Goal: Task Accomplishment & Management: Use online tool/utility

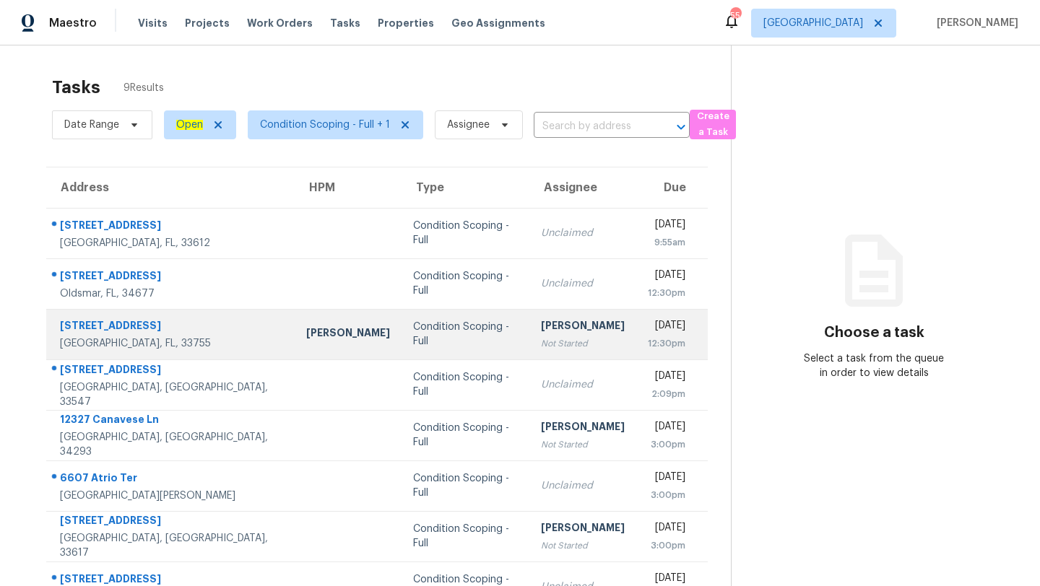
scroll to position [88, 0]
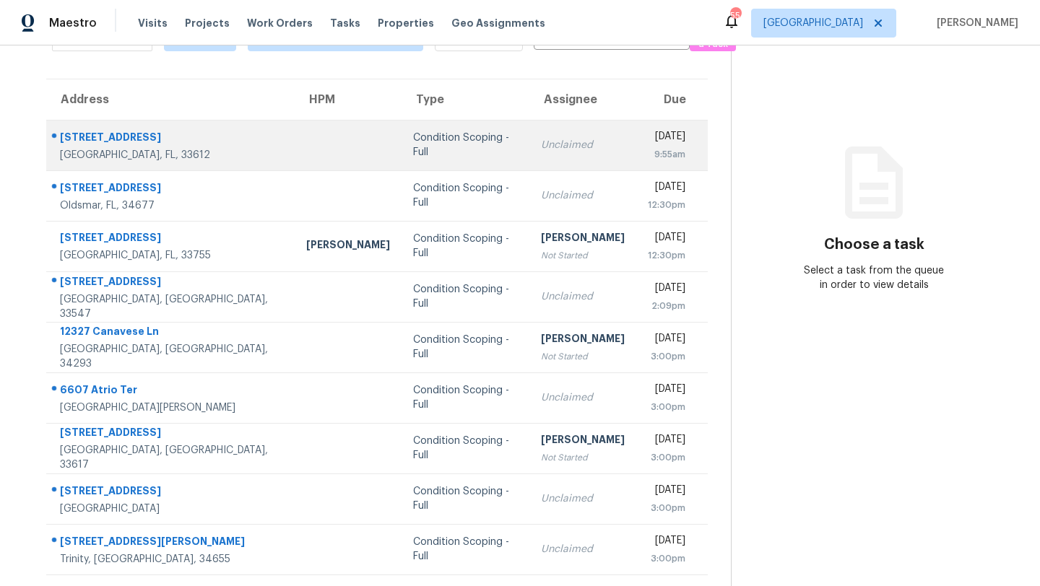
click at [402, 165] on td "Condition Scoping - Full" at bounding box center [466, 145] width 128 height 51
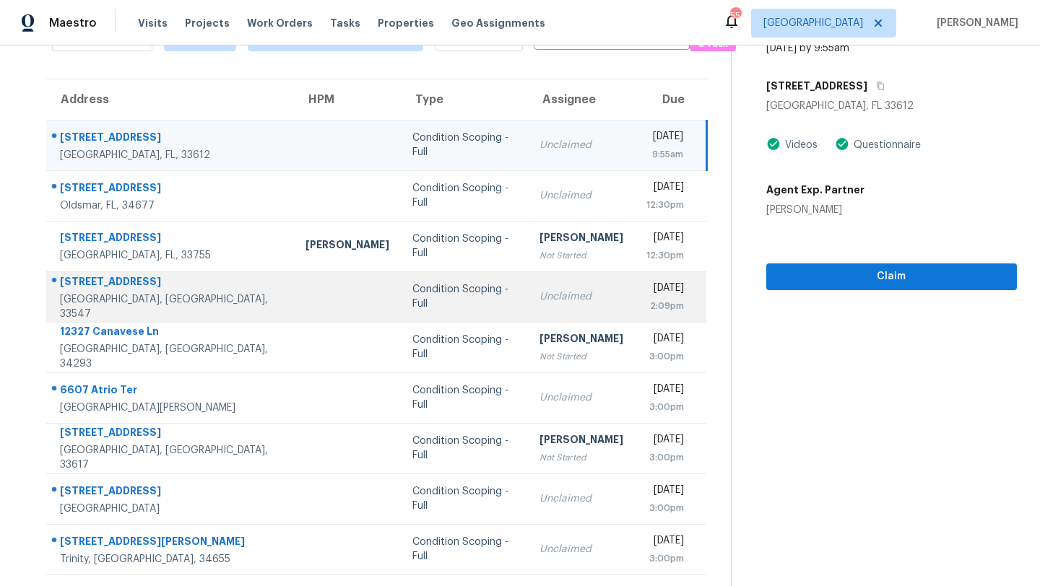
click at [401, 288] on td "Condition Scoping - Full" at bounding box center [464, 297] width 127 height 51
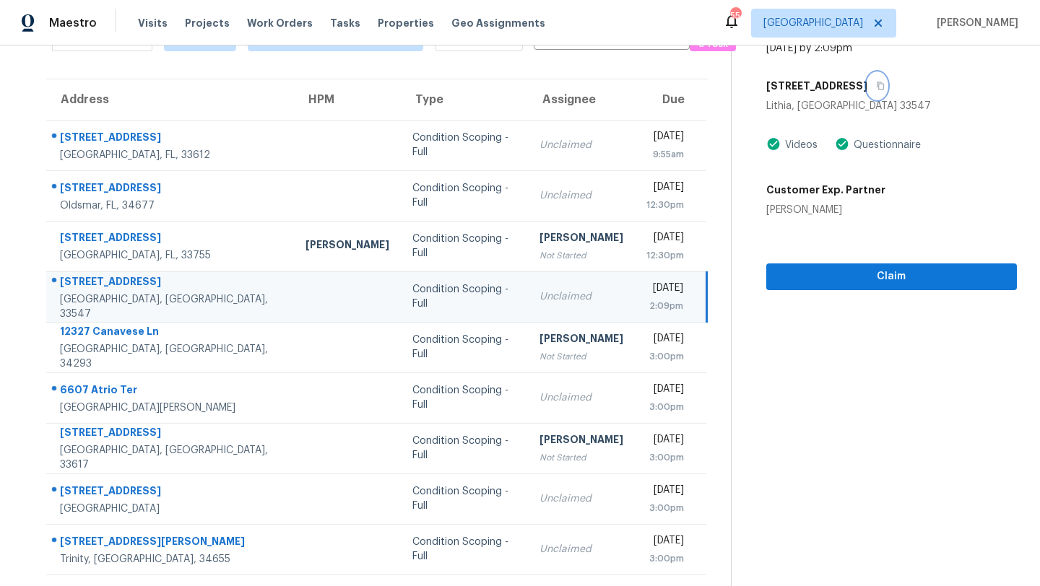
click at [885, 82] on icon "button" at bounding box center [880, 86] width 9 height 9
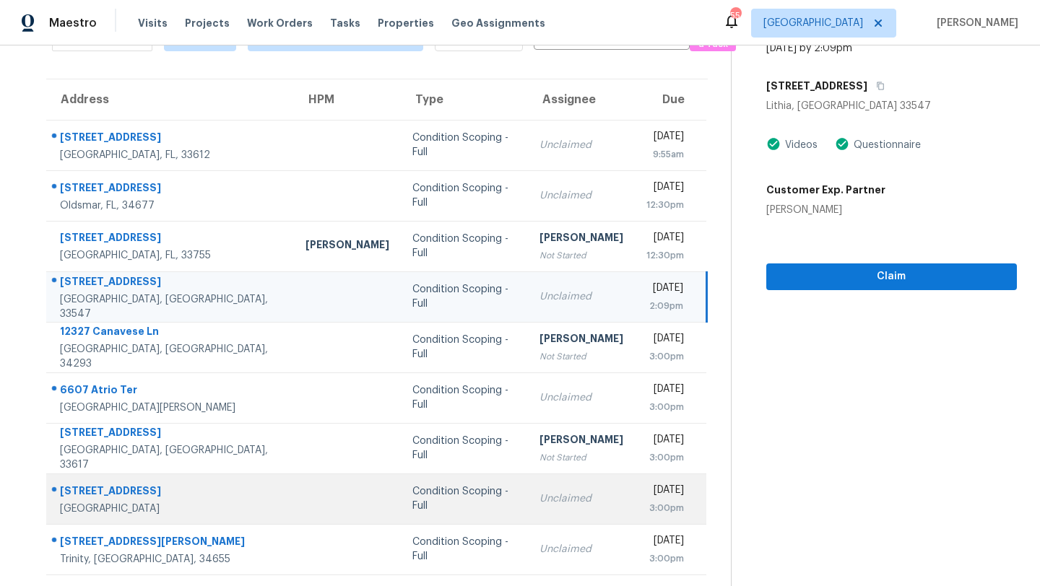
click at [401, 519] on td "Condition Scoping - Full" at bounding box center [464, 499] width 127 height 51
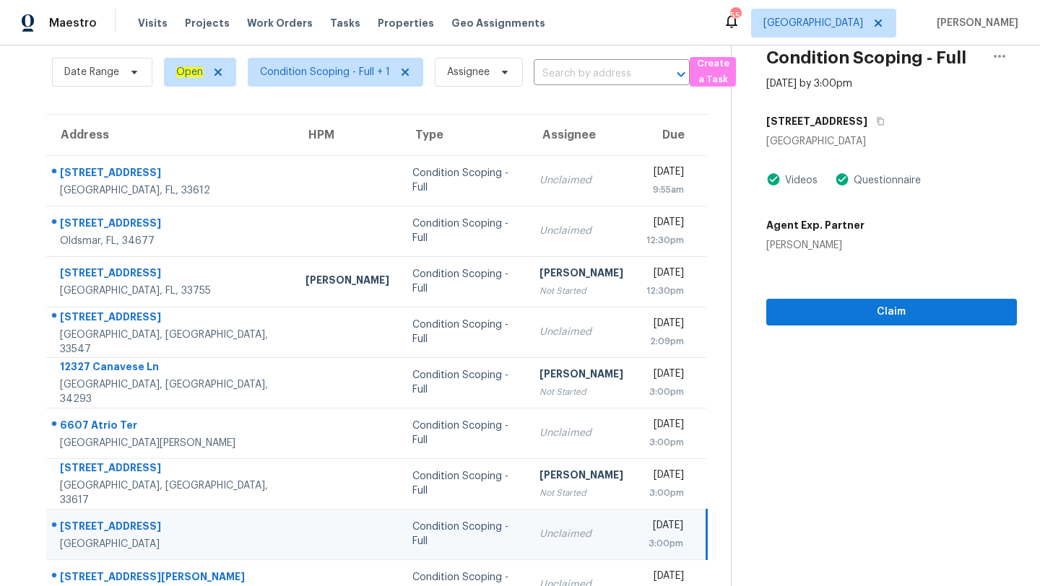
scroll to position [0, 0]
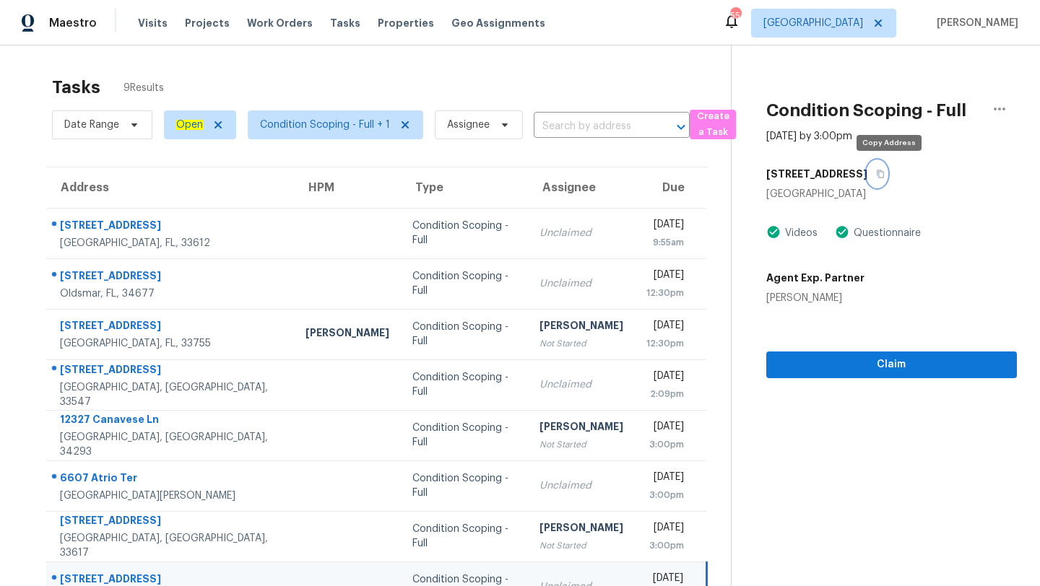
click at [885, 173] on icon "button" at bounding box center [880, 174] width 9 height 9
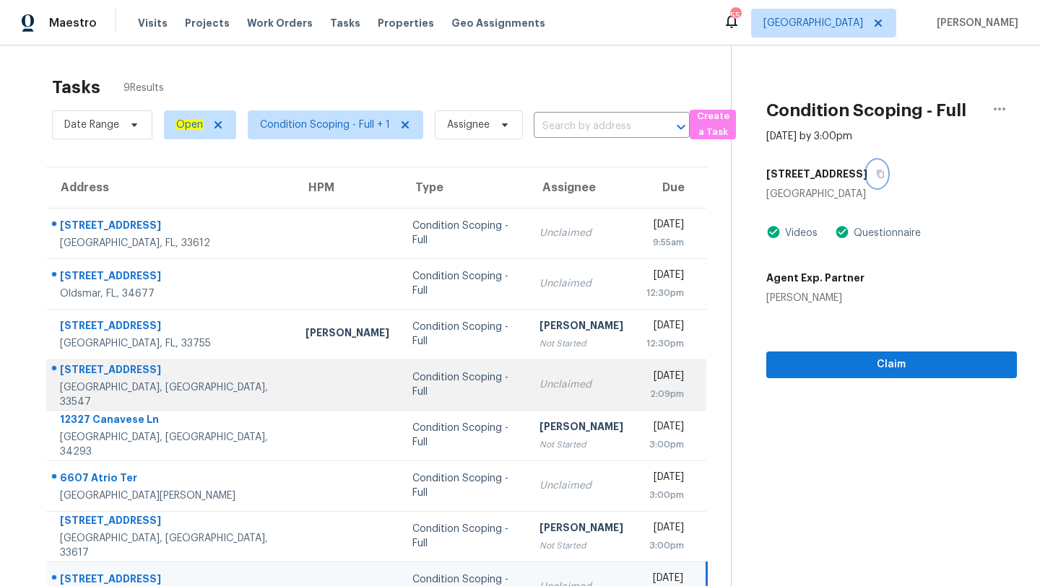
scroll to position [88, 0]
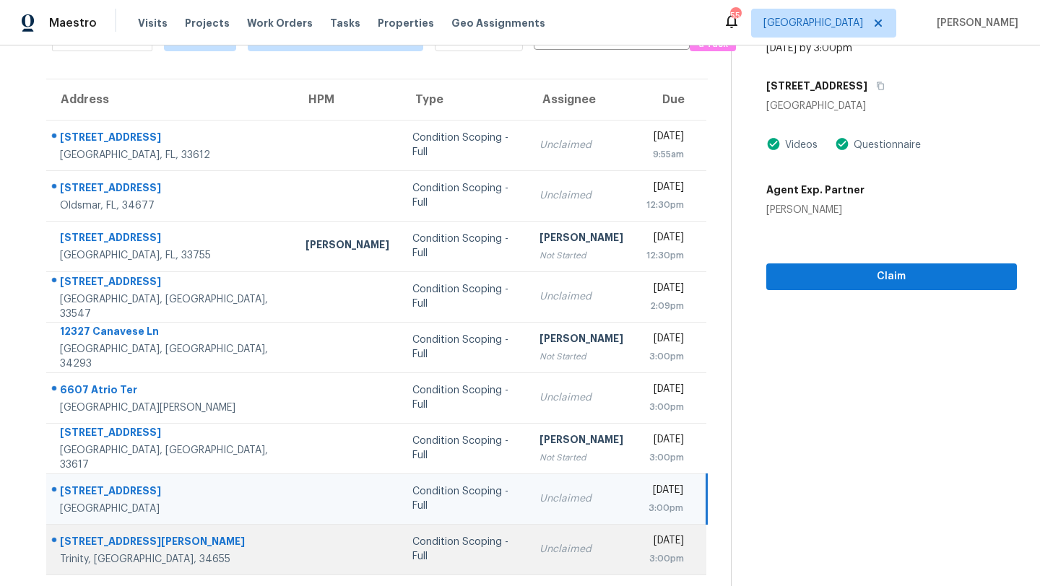
click at [439, 546] on td "Condition Scoping - Full" at bounding box center [464, 549] width 127 height 51
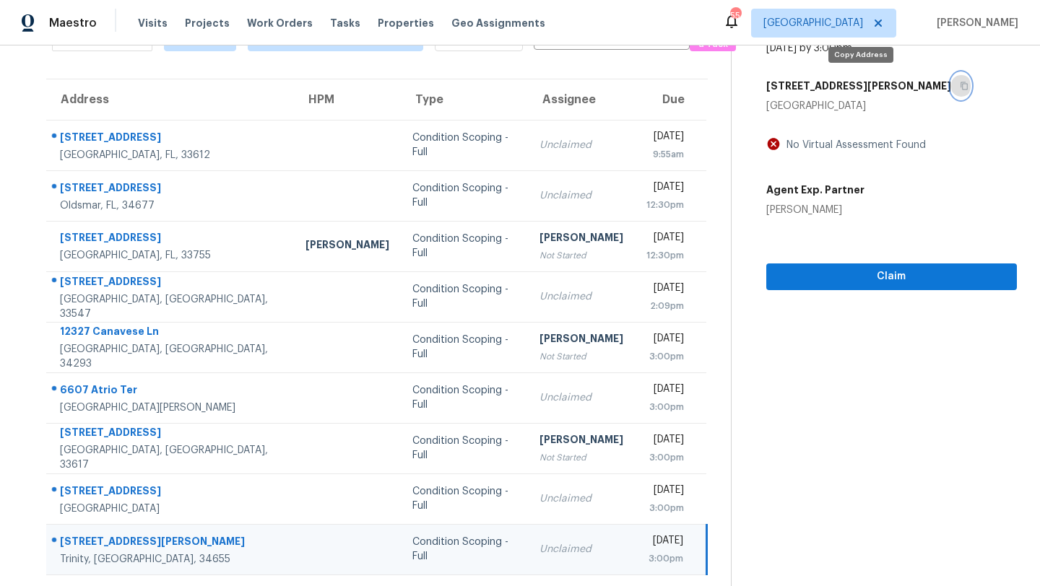
click at [951, 84] on button "button" at bounding box center [961, 86] width 20 height 26
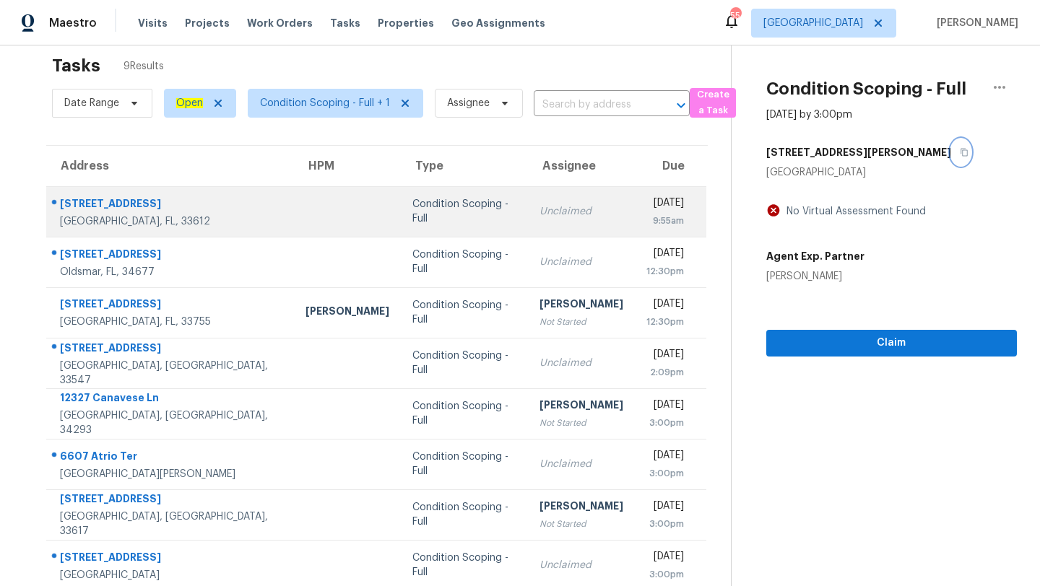
scroll to position [0, 0]
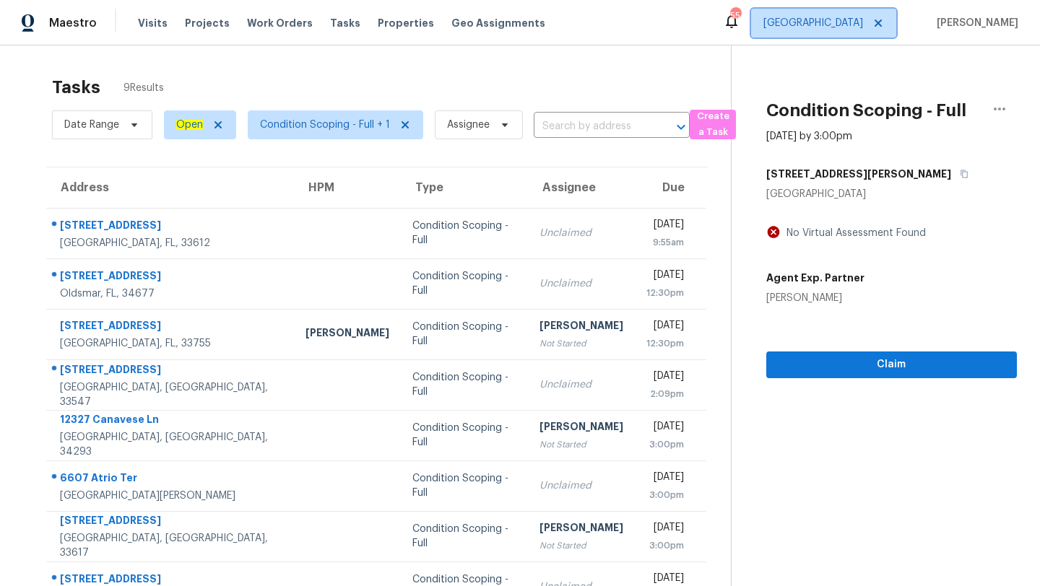
click at [855, 26] on span "Tampa" at bounding box center [813, 23] width 100 height 14
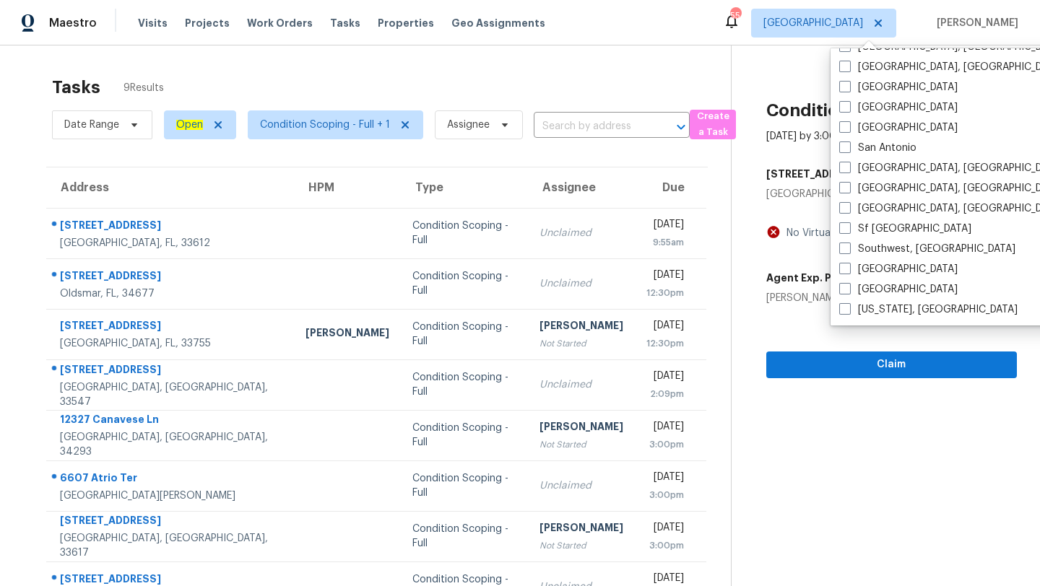
scroll to position [722, 0]
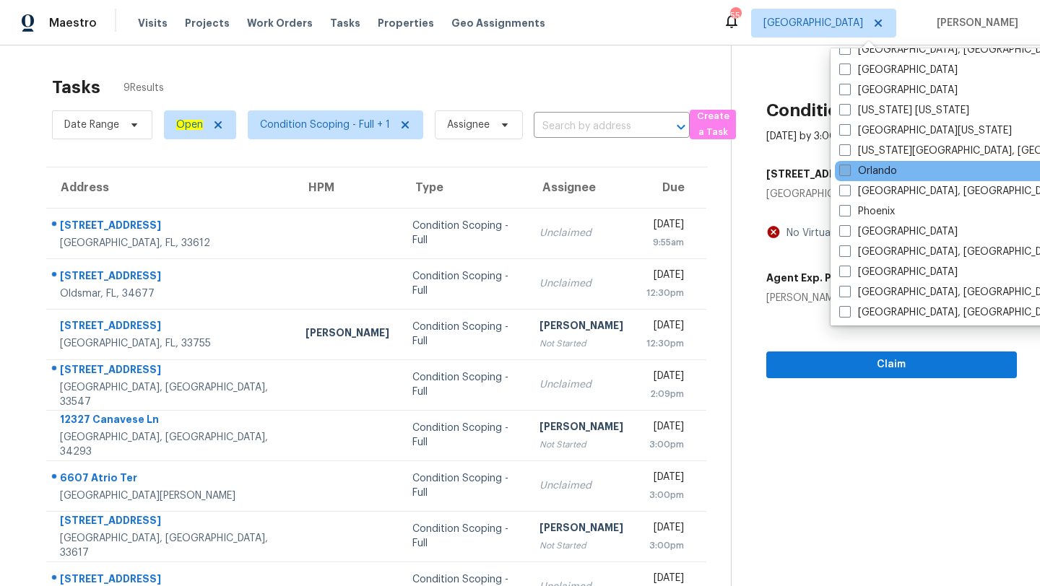
click at [852, 170] on label "Orlando" at bounding box center [868, 171] width 58 height 14
click at [849, 170] on input "Orlando" at bounding box center [843, 168] width 9 height 9
checkbox input "true"
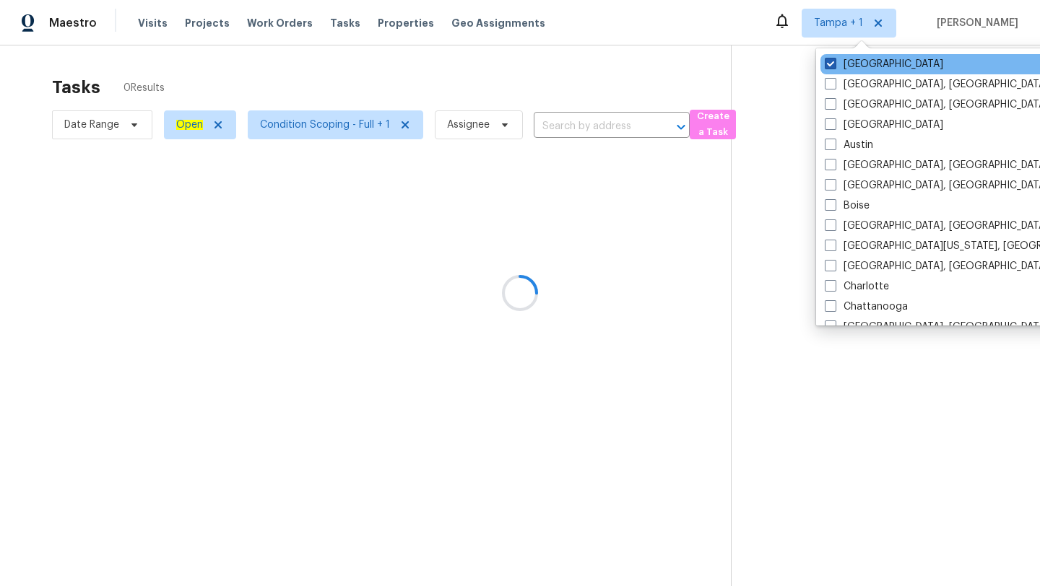
click at [833, 57] on label "Tampa" at bounding box center [884, 64] width 118 height 14
click at [833, 57] on input "Tampa" at bounding box center [829, 61] width 9 height 9
checkbox input "false"
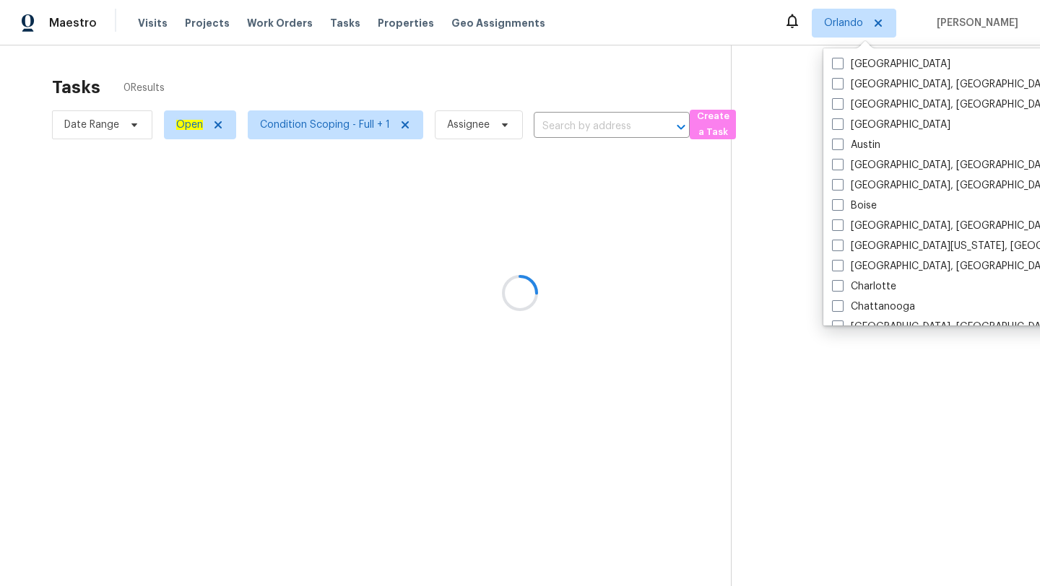
click at [659, 87] on div at bounding box center [520, 293] width 1040 height 586
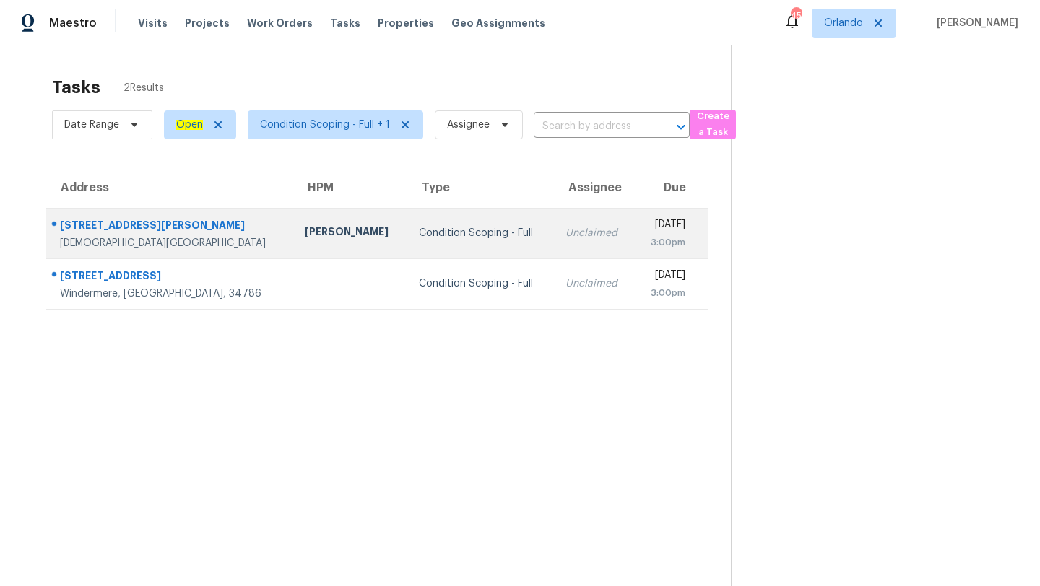
click at [646, 230] on div "[DATE]" at bounding box center [666, 226] width 40 height 18
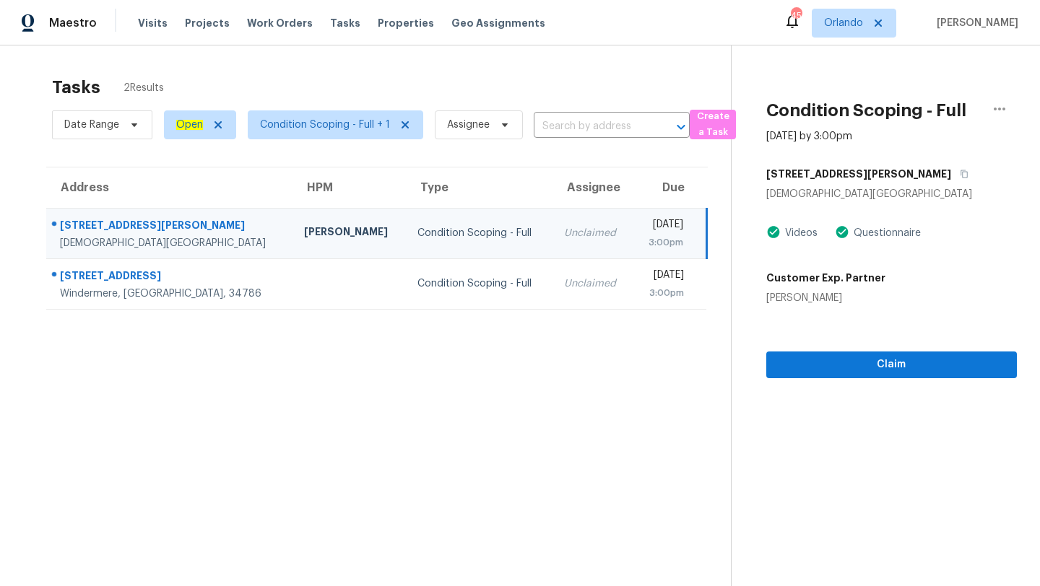
click at [848, 170] on div "724 Prado Dr" at bounding box center [891, 174] width 251 height 26
click at [960, 170] on icon "button" at bounding box center [964, 174] width 9 height 9
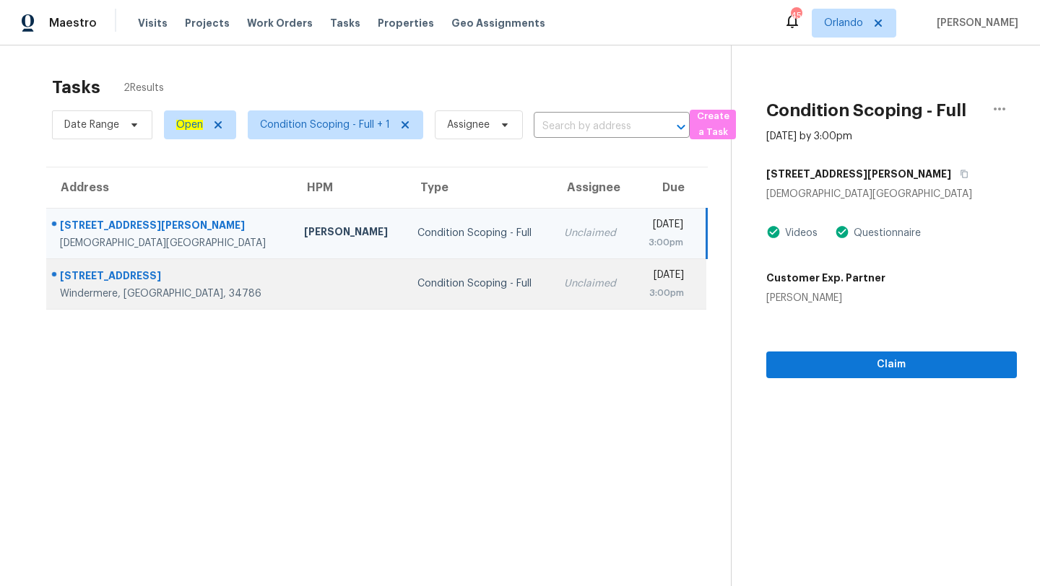
click at [428, 268] on td "Condition Scoping - Full" at bounding box center [479, 284] width 146 height 51
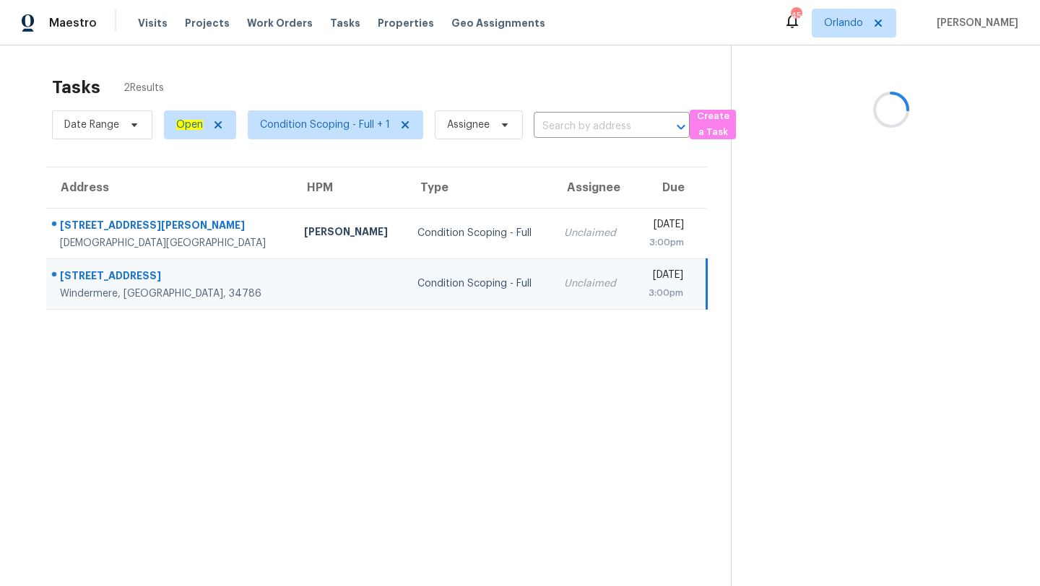
click at [735, 209] on section at bounding box center [874, 339] width 286 height 586
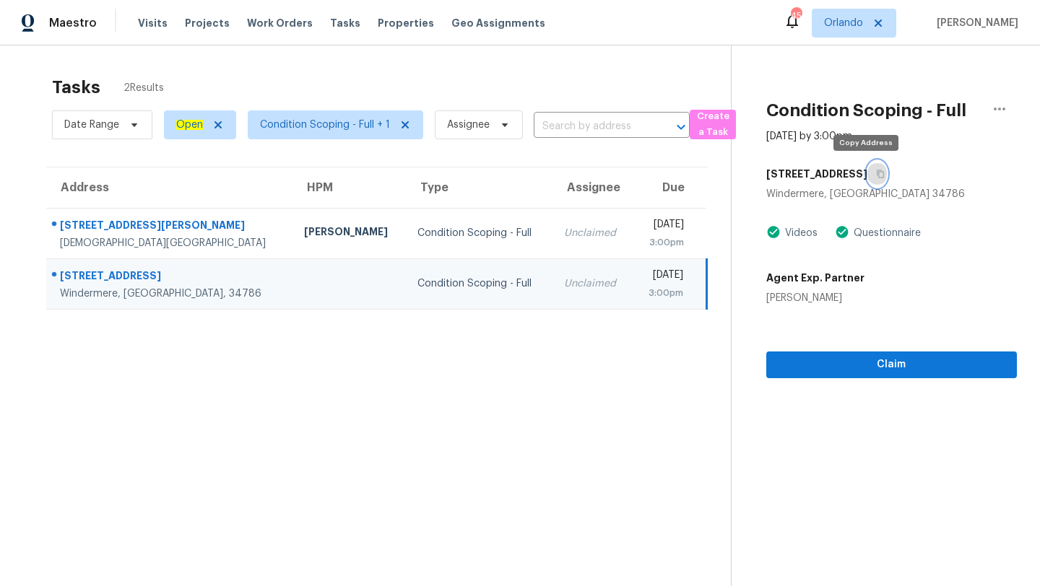
click at [876, 176] on icon "button" at bounding box center [880, 174] width 9 height 9
click at [849, 34] on span "Orlando" at bounding box center [854, 23] width 85 height 29
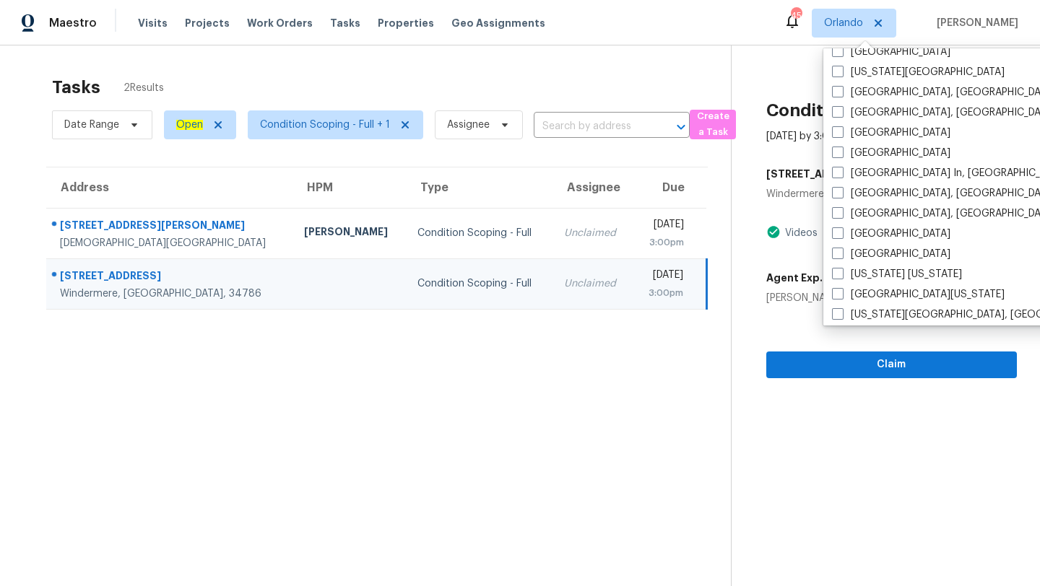
scroll to position [574, 0]
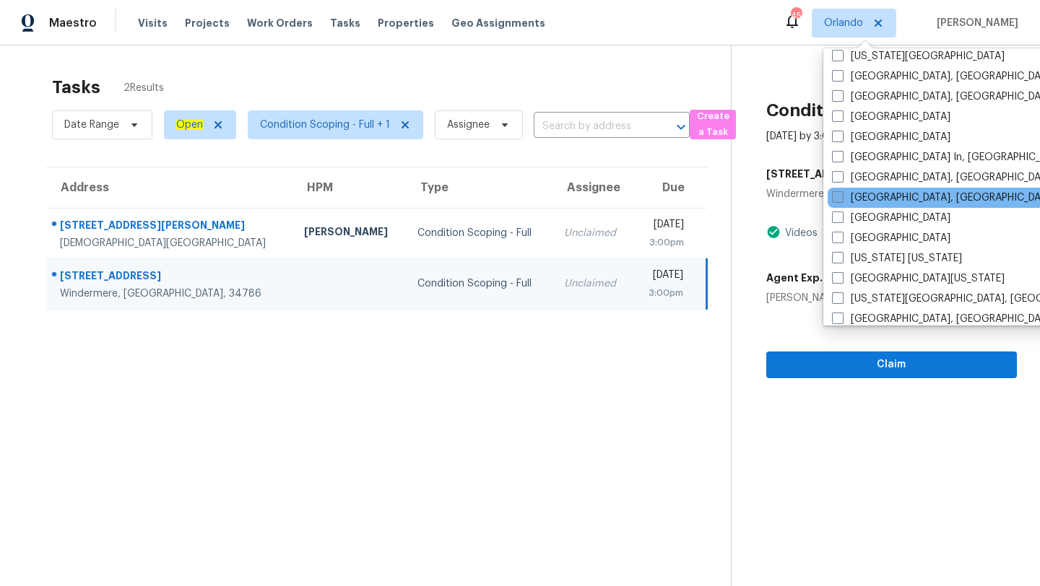
click at [838, 194] on span at bounding box center [838, 197] width 12 height 12
click at [838, 194] on input "Miami, FL" at bounding box center [836, 195] width 9 height 9
checkbox input "true"
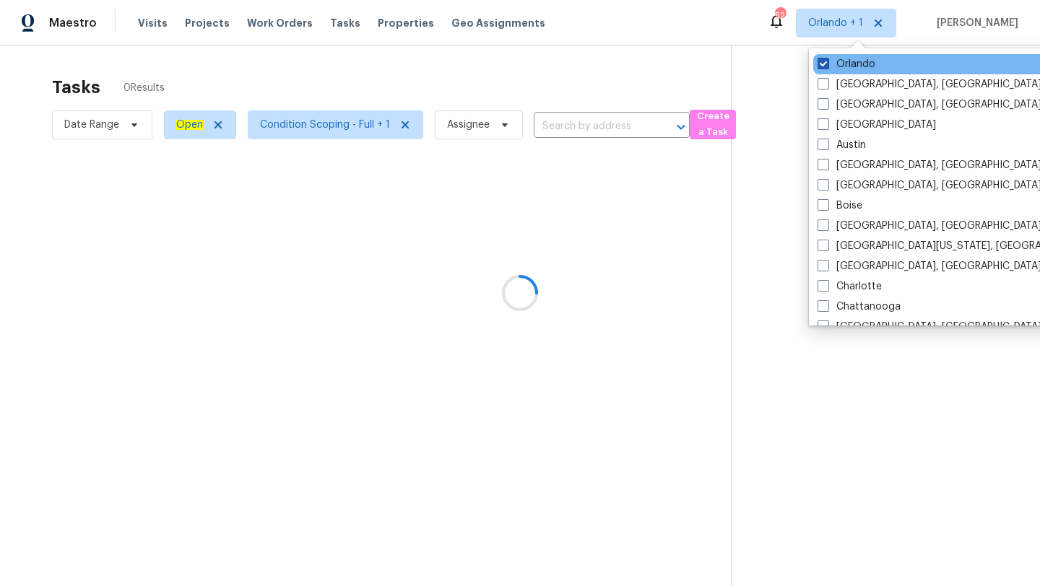
click at [823, 66] on span at bounding box center [824, 64] width 12 height 12
click at [823, 66] on input "Orlando" at bounding box center [822, 61] width 9 height 9
checkbox input "false"
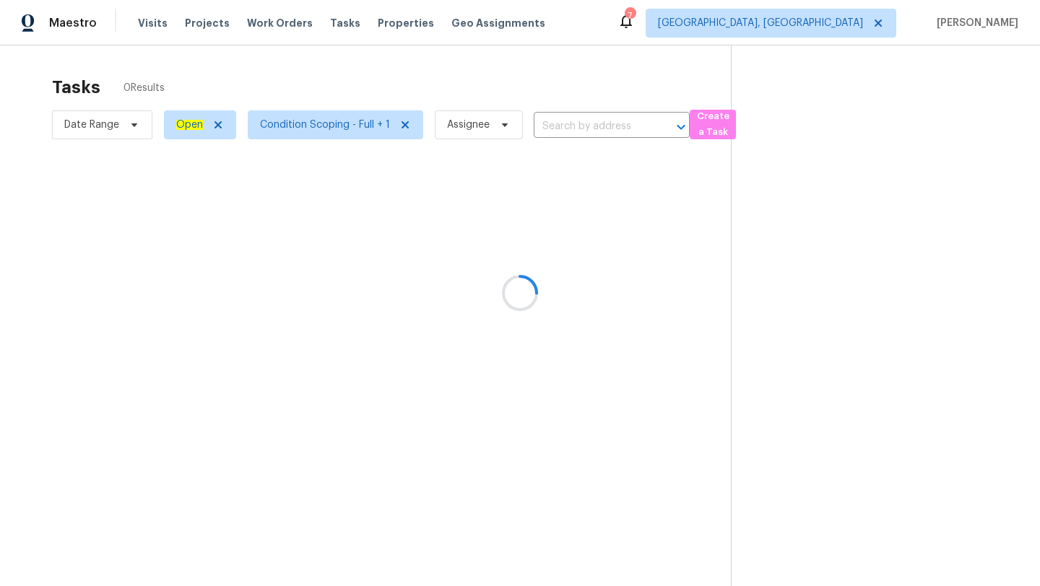
click at [640, 76] on div at bounding box center [520, 293] width 1040 height 586
click at [863, 18] on span "Miami, FL" at bounding box center [760, 23] width 205 height 14
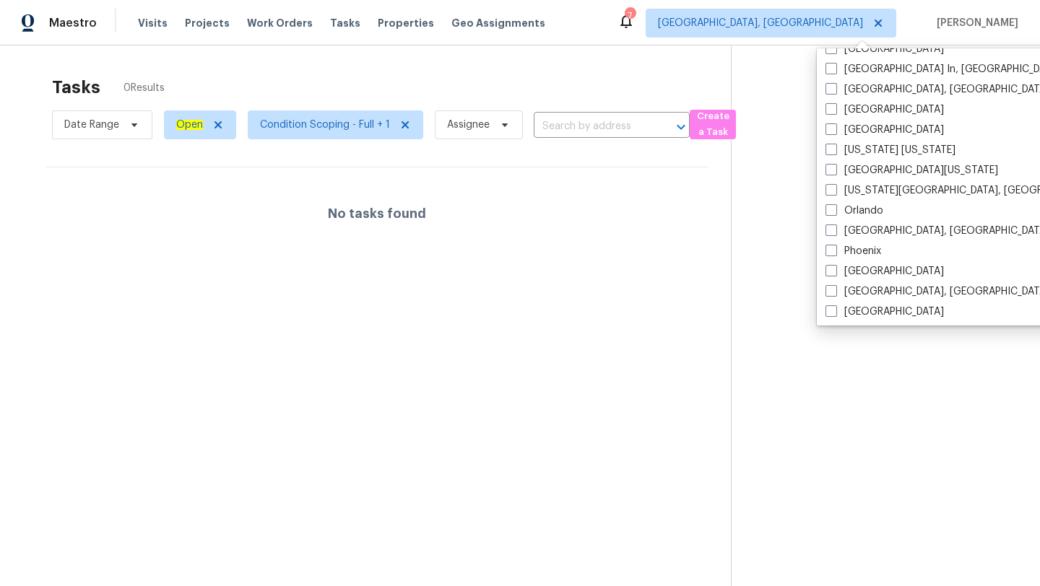
scroll to position [648, 0]
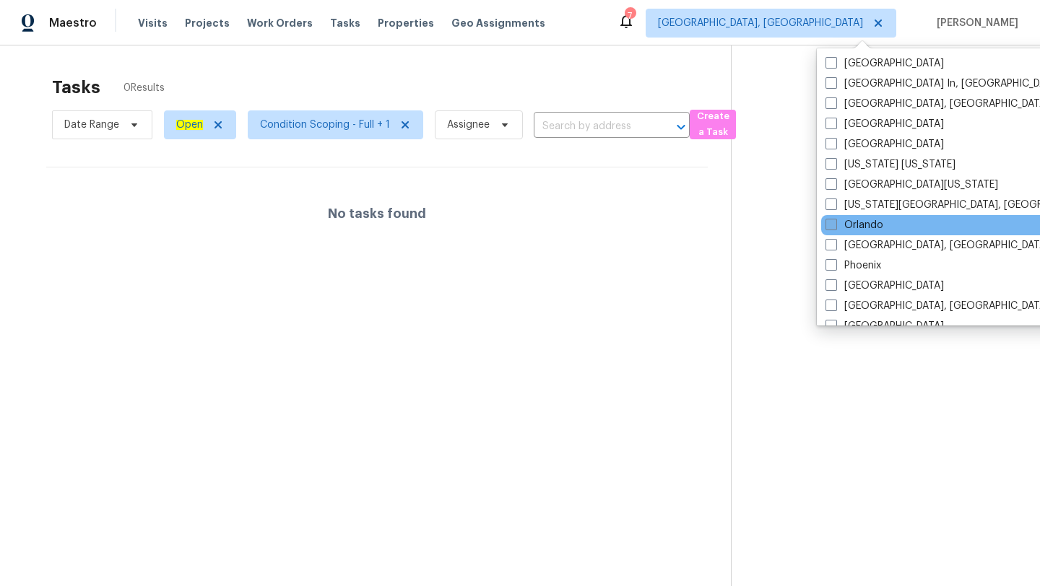
click at [833, 222] on span at bounding box center [832, 225] width 12 height 12
click at [833, 222] on input "Orlando" at bounding box center [830, 222] width 9 height 9
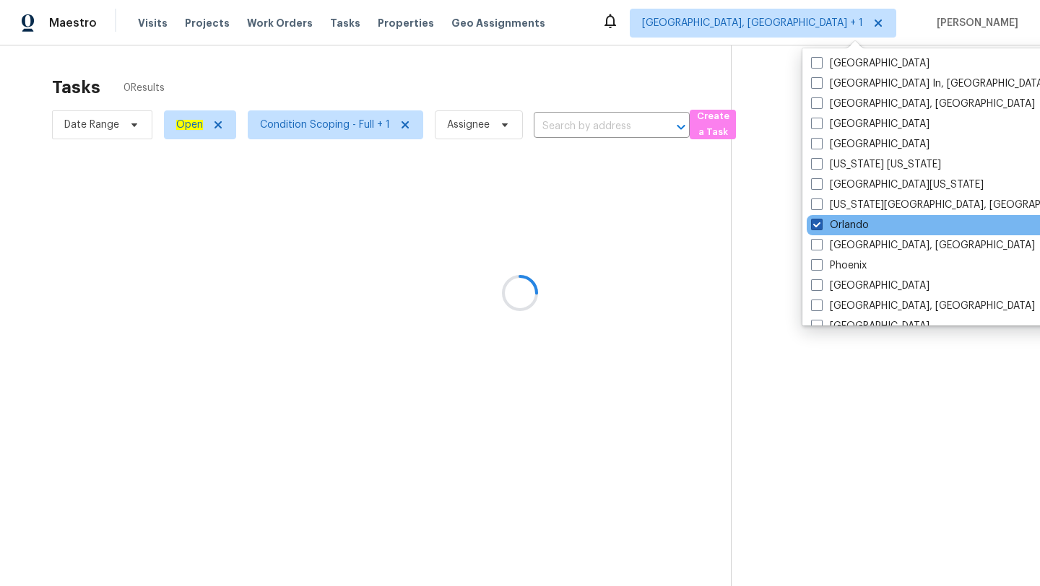
click at [833, 222] on label "Orlando" at bounding box center [840, 225] width 58 height 14
click at [820, 222] on input "Orlando" at bounding box center [815, 222] width 9 height 9
checkbox input "false"
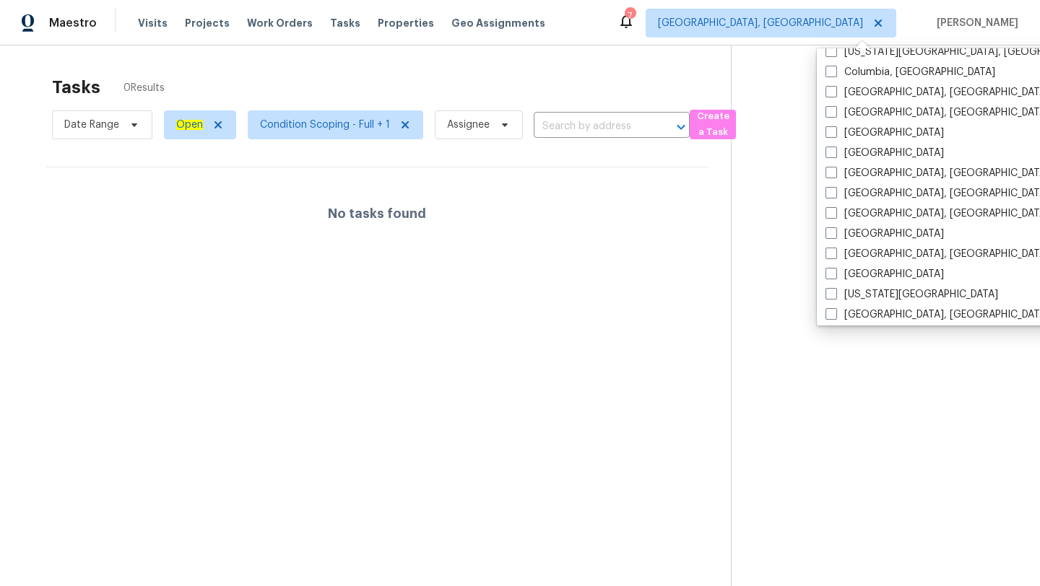
scroll to position [334, 0]
click at [829, 276] on span at bounding box center [832, 276] width 12 height 12
click at [829, 276] on input "[GEOGRAPHIC_DATA]" at bounding box center [830, 273] width 9 height 9
checkbox input "true"
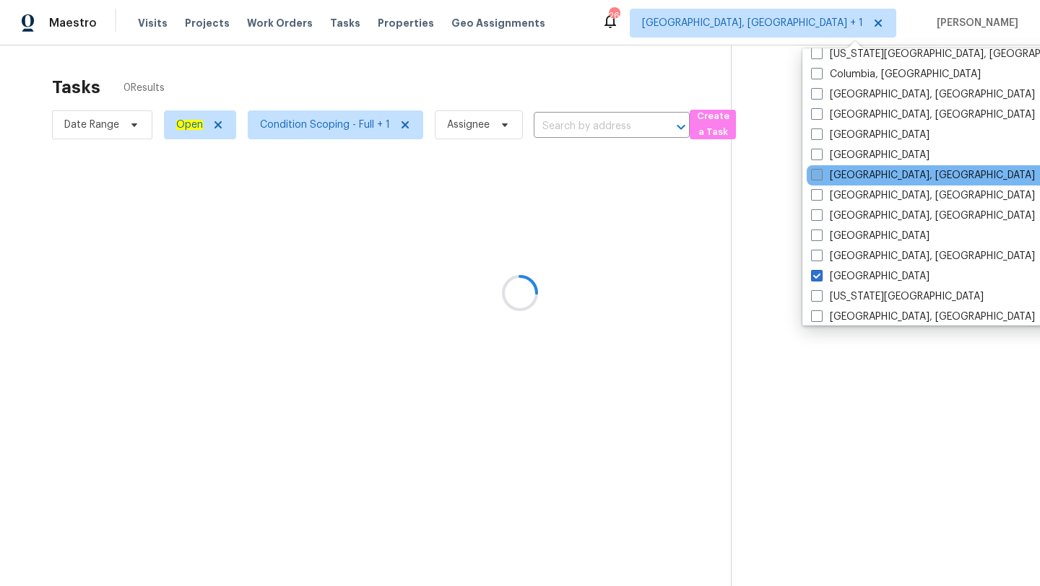
click at [843, 179] on label "Detroit, MI" at bounding box center [923, 175] width 224 height 14
click at [820, 178] on input "Detroit, MI" at bounding box center [815, 172] width 9 height 9
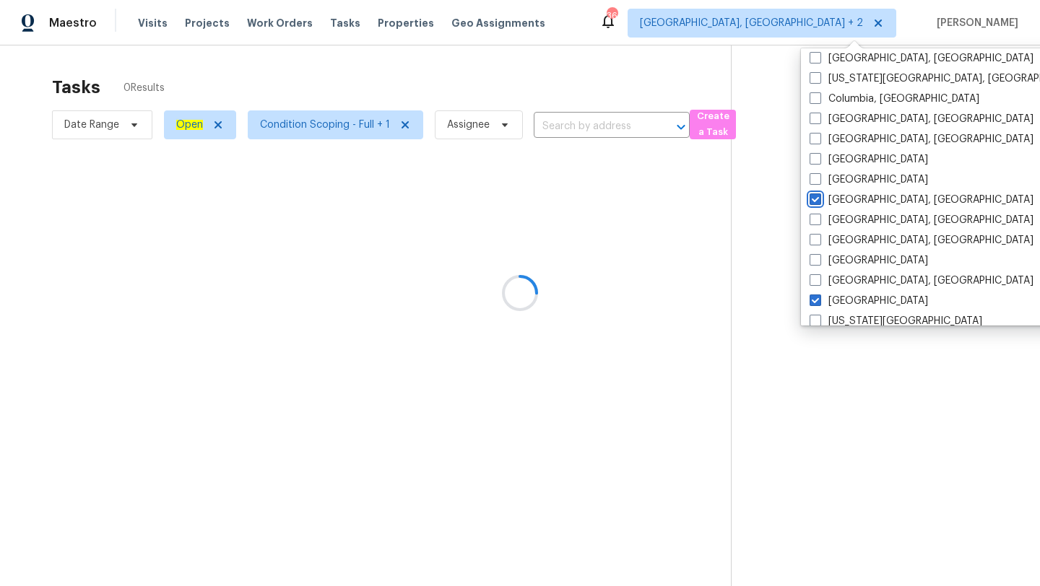
scroll to position [371, 0]
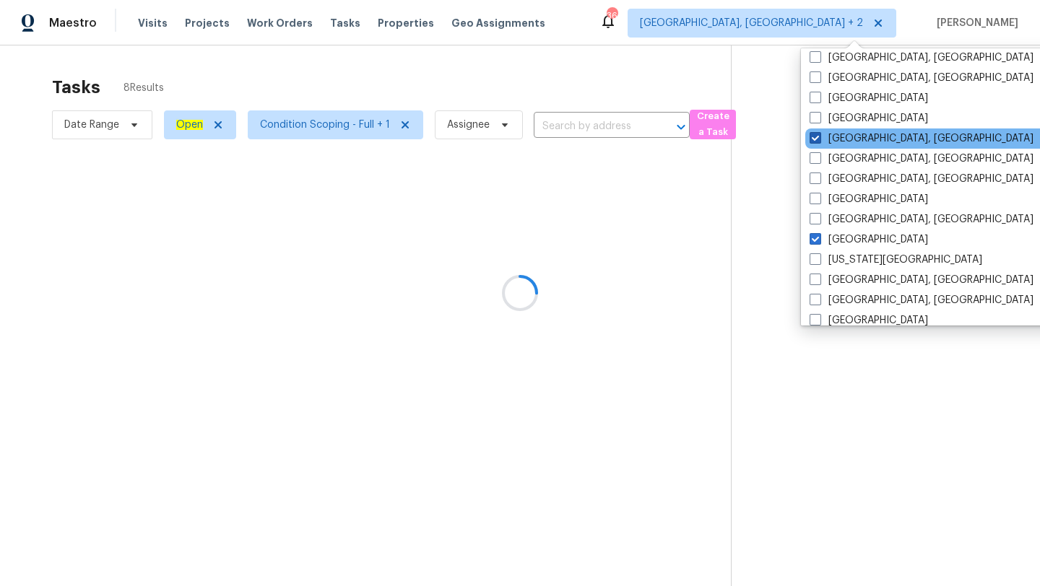
click at [817, 136] on span at bounding box center [816, 138] width 12 height 12
click at [817, 136] on input "Detroit, MI" at bounding box center [814, 135] width 9 height 9
checkbox input "false"
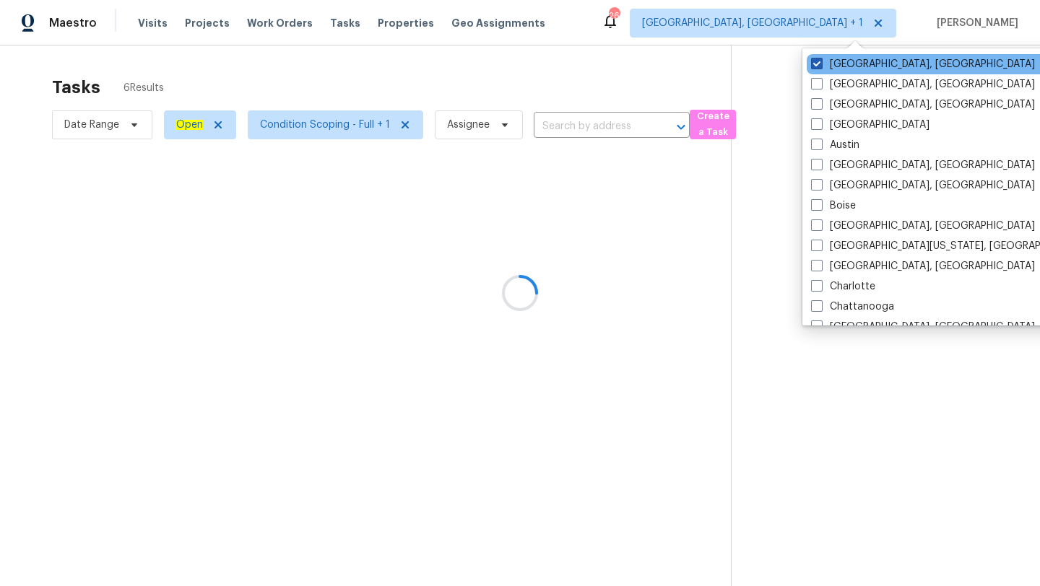
click at [818, 65] on span at bounding box center [817, 64] width 12 height 12
click at [818, 65] on input "Miami, FL" at bounding box center [815, 61] width 9 height 9
checkbox input "false"
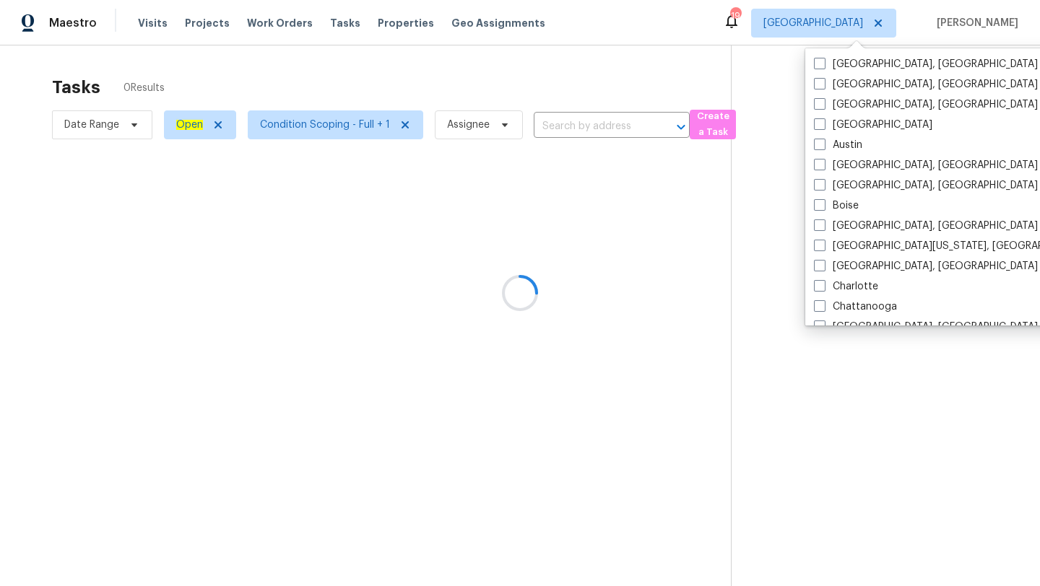
click at [696, 81] on div at bounding box center [520, 293] width 1040 height 586
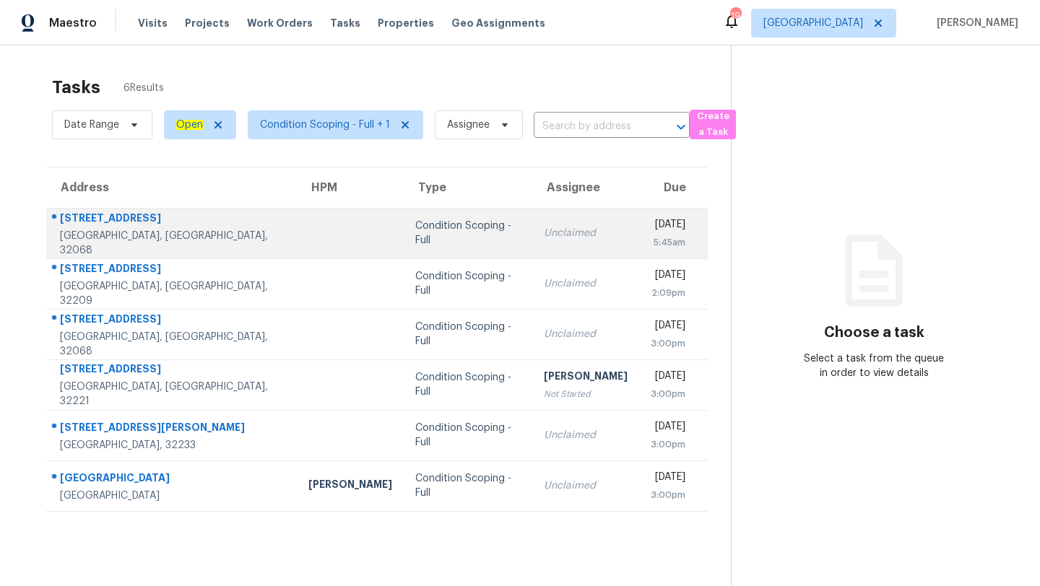
click at [544, 226] on div "Unclaimed" at bounding box center [586, 233] width 84 height 14
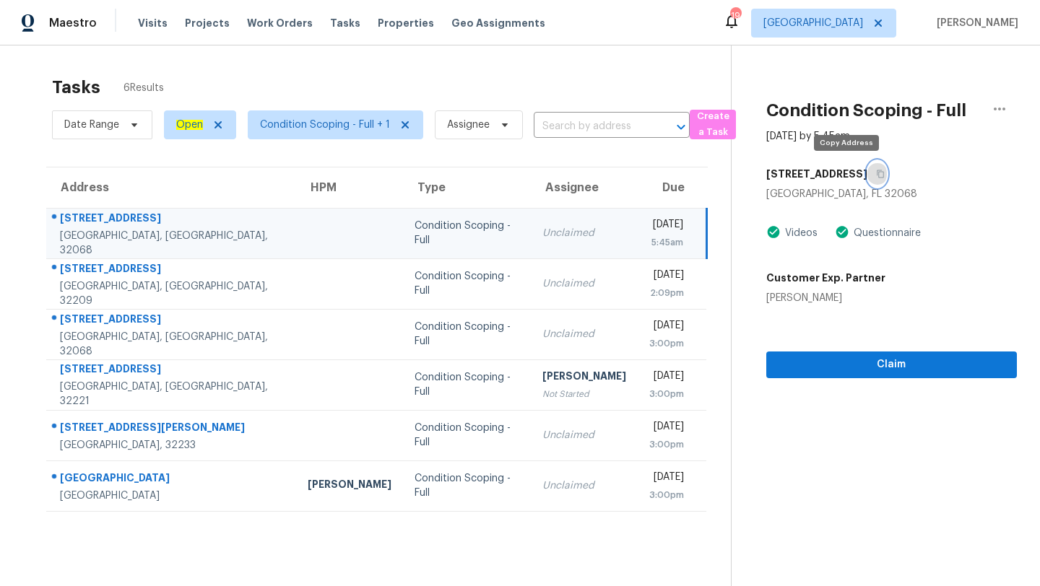
click at [877, 172] on icon "button" at bounding box center [880, 174] width 7 height 8
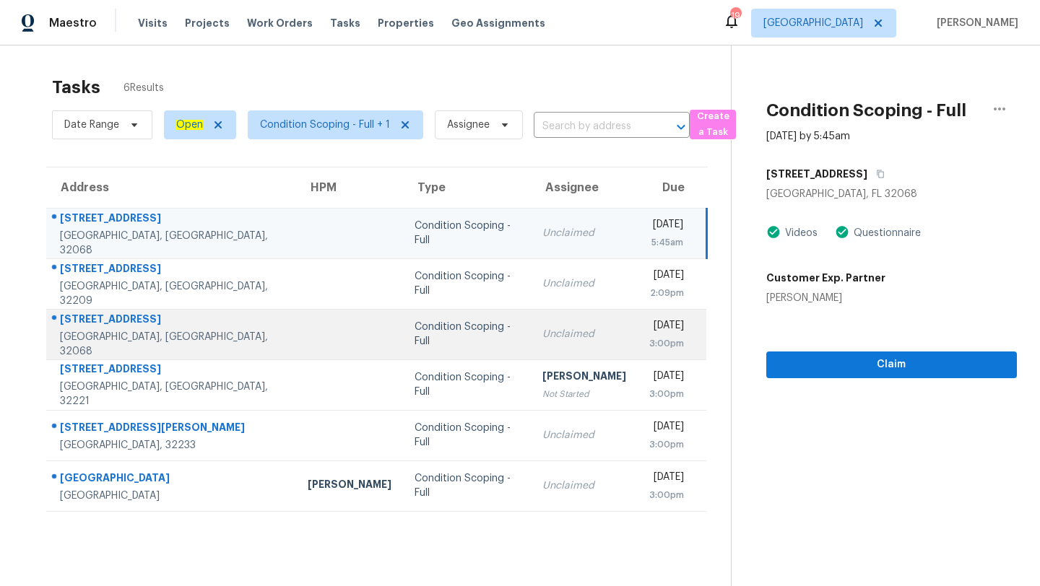
click at [446, 321] on td "Condition Scoping - Full" at bounding box center [467, 334] width 128 height 51
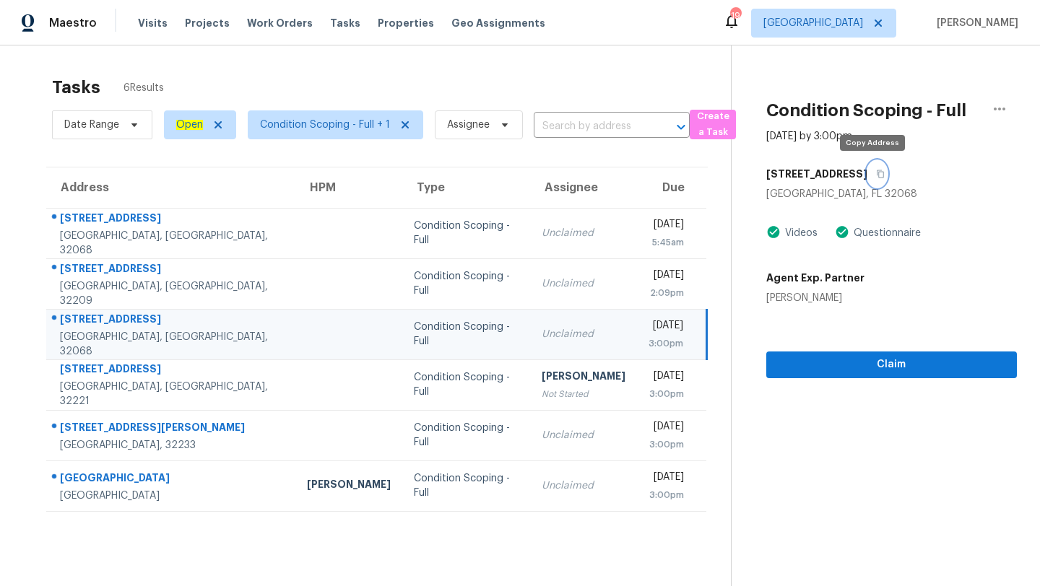
click at [876, 172] on icon "button" at bounding box center [880, 174] width 9 height 9
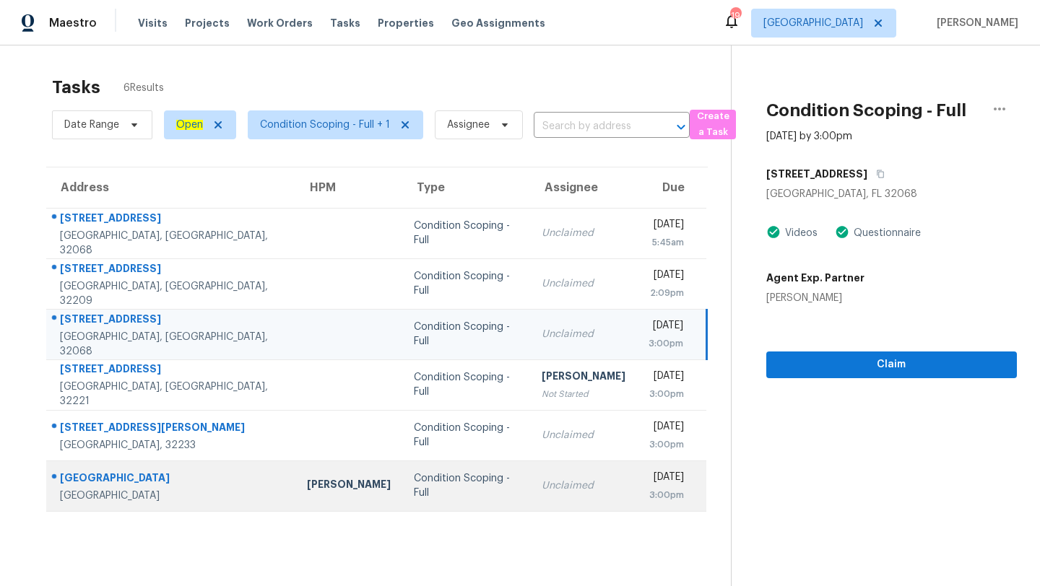
click at [542, 481] on div "Unclaimed" at bounding box center [584, 486] width 84 height 14
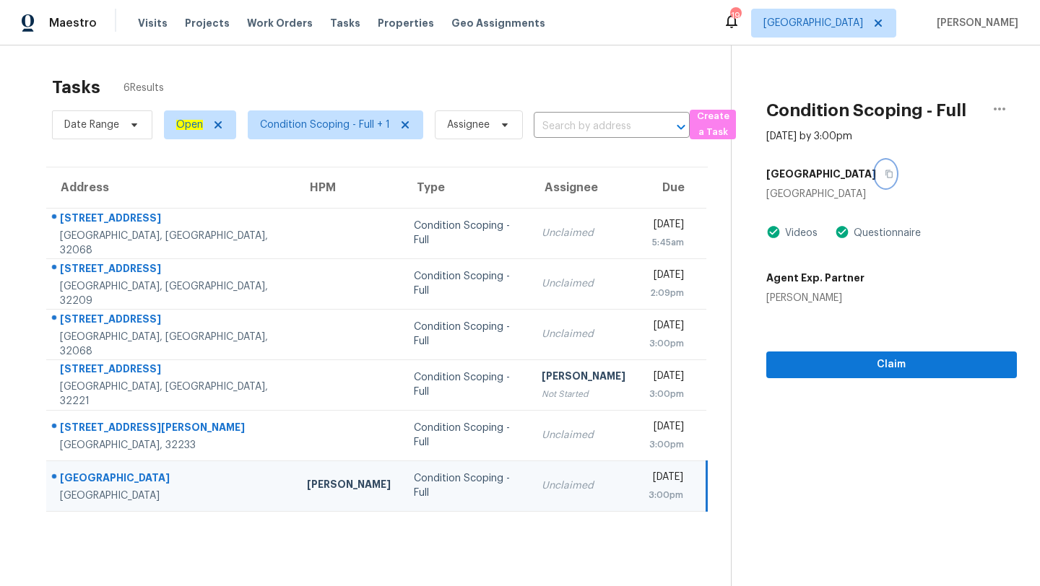
click at [885, 178] on icon "button" at bounding box center [888, 174] width 7 height 8
